Goal: Transaction & Acquisition: Obtain resource

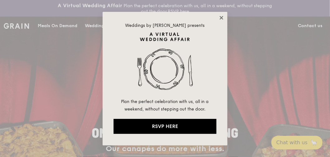
click at [222, 17] on icon at bounding box center [222, 18] width 6 height 6
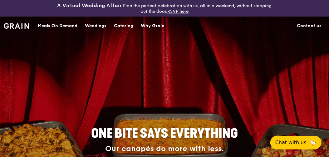
click at [125, 24] on div "Catering" at bounding box center [123, 26] width 19 height 19
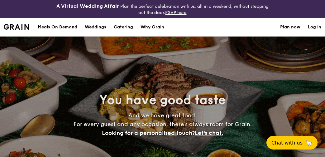
select select
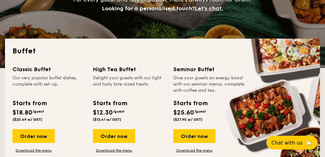
scroll to position [156, 0]
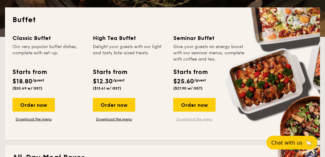
click at [188, 117] on link "Download the menu" at bounding box center [194, 119] width 42 height 5
